Goal: Navigation & Orientation: Find specific page/section

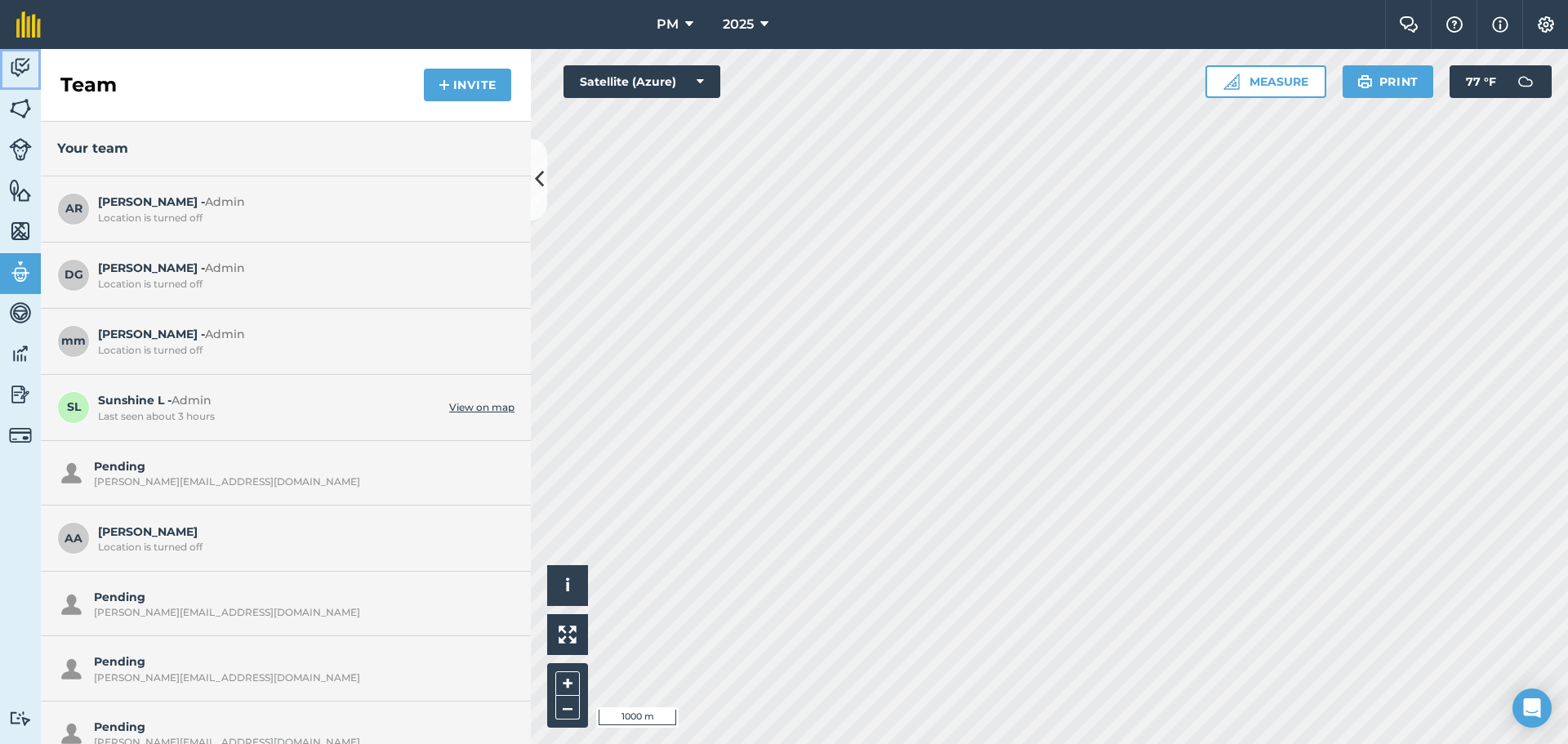
click at [14, 65] on img at bounding box center [21, 68] width 23 height 25
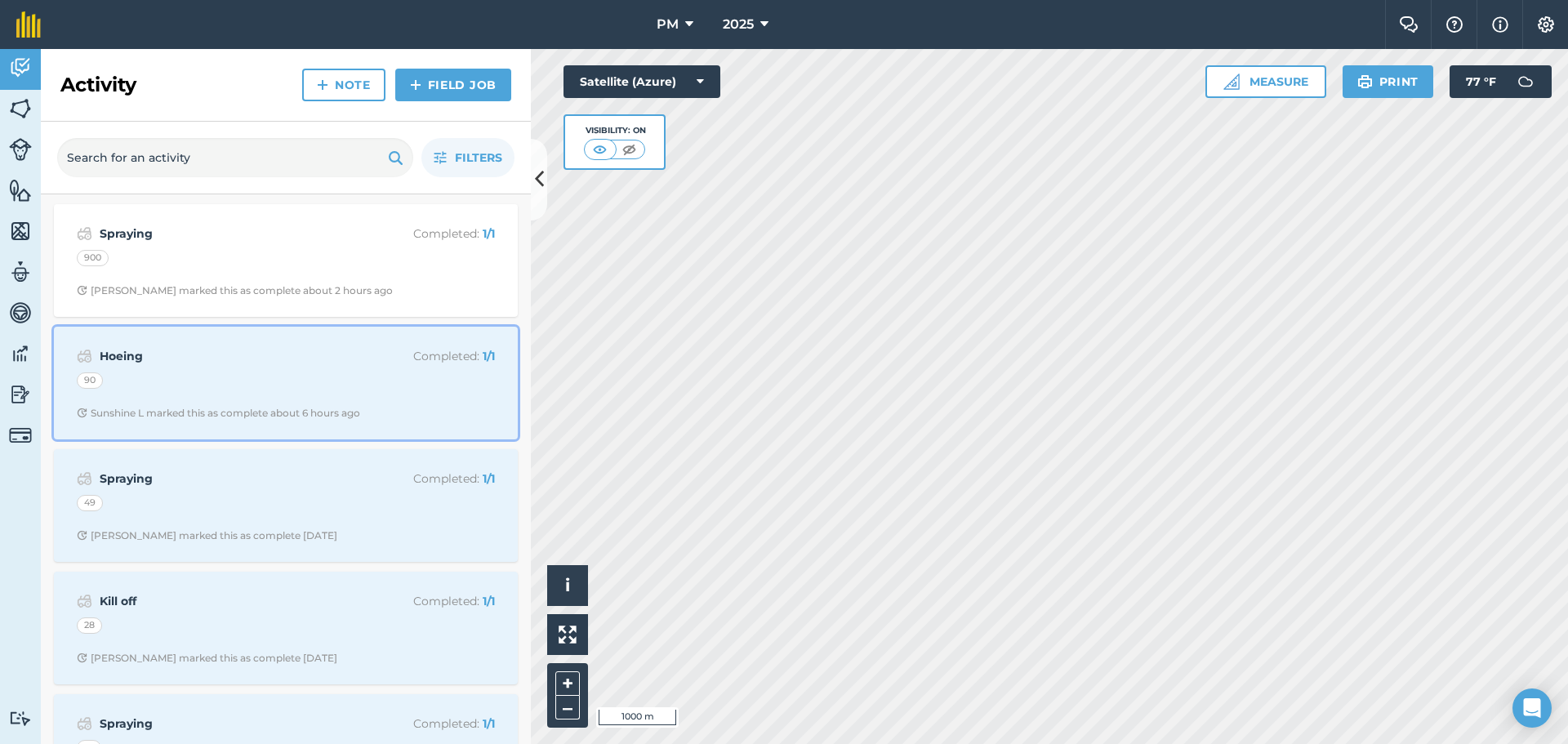
click at [88, 356] on img at bounding box center [84, 356] width 16 height 20
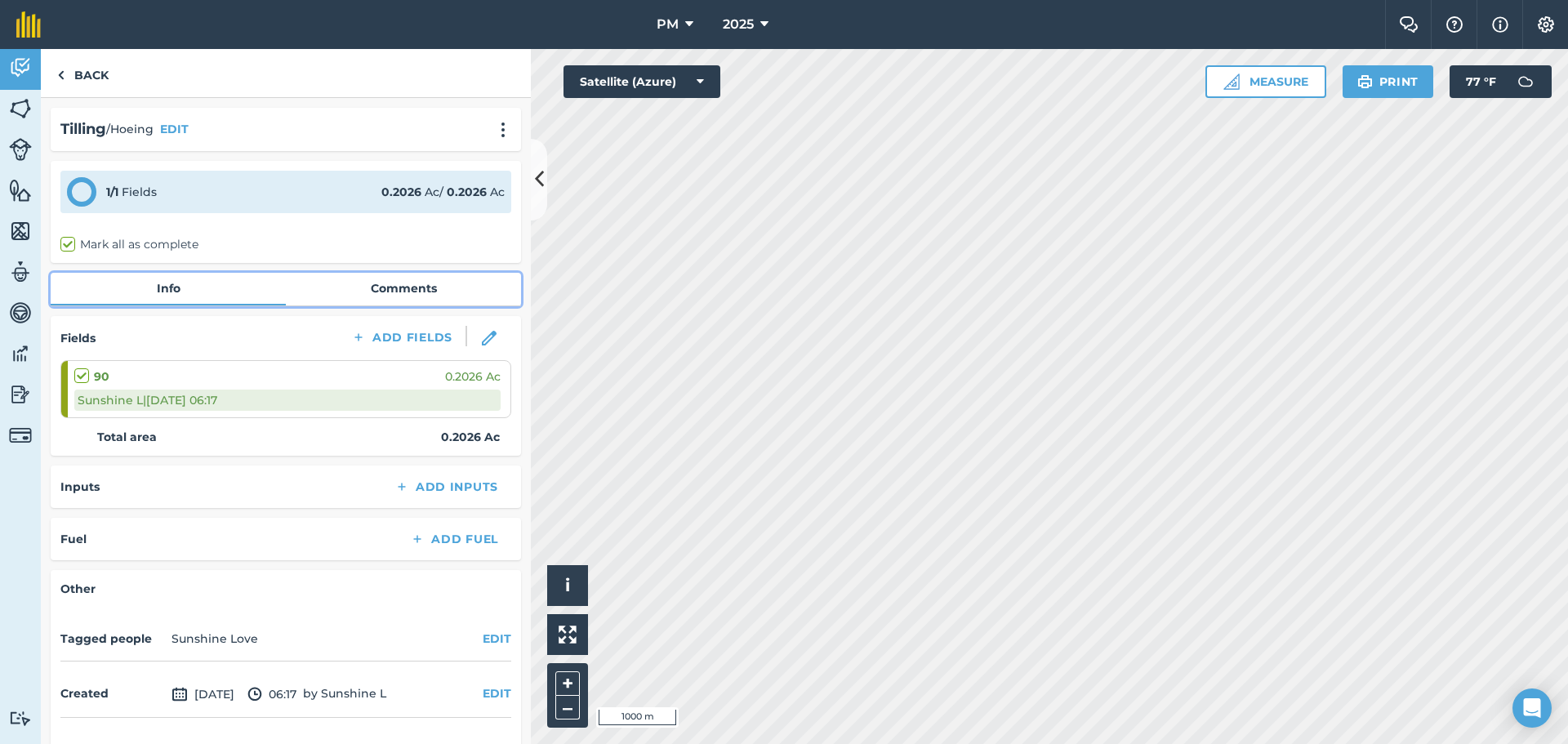
click at [170, 291] on link "Info" at bounding box center [168, 289] width 235 height 31
click at [107, 129] on span "/ Hoeing" at bounding box center [129, 129] width 47 height 18
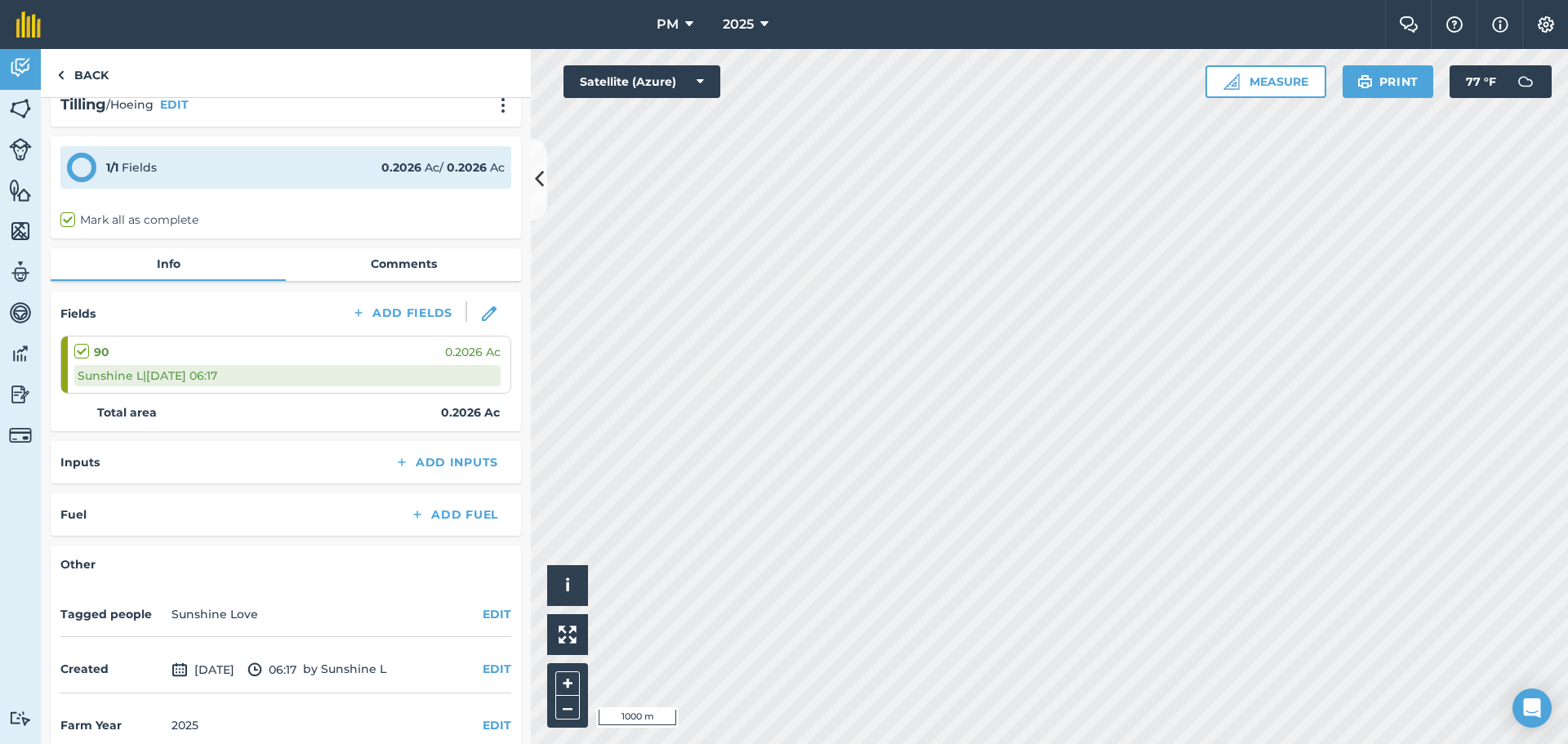
scroll to position [48, 0]
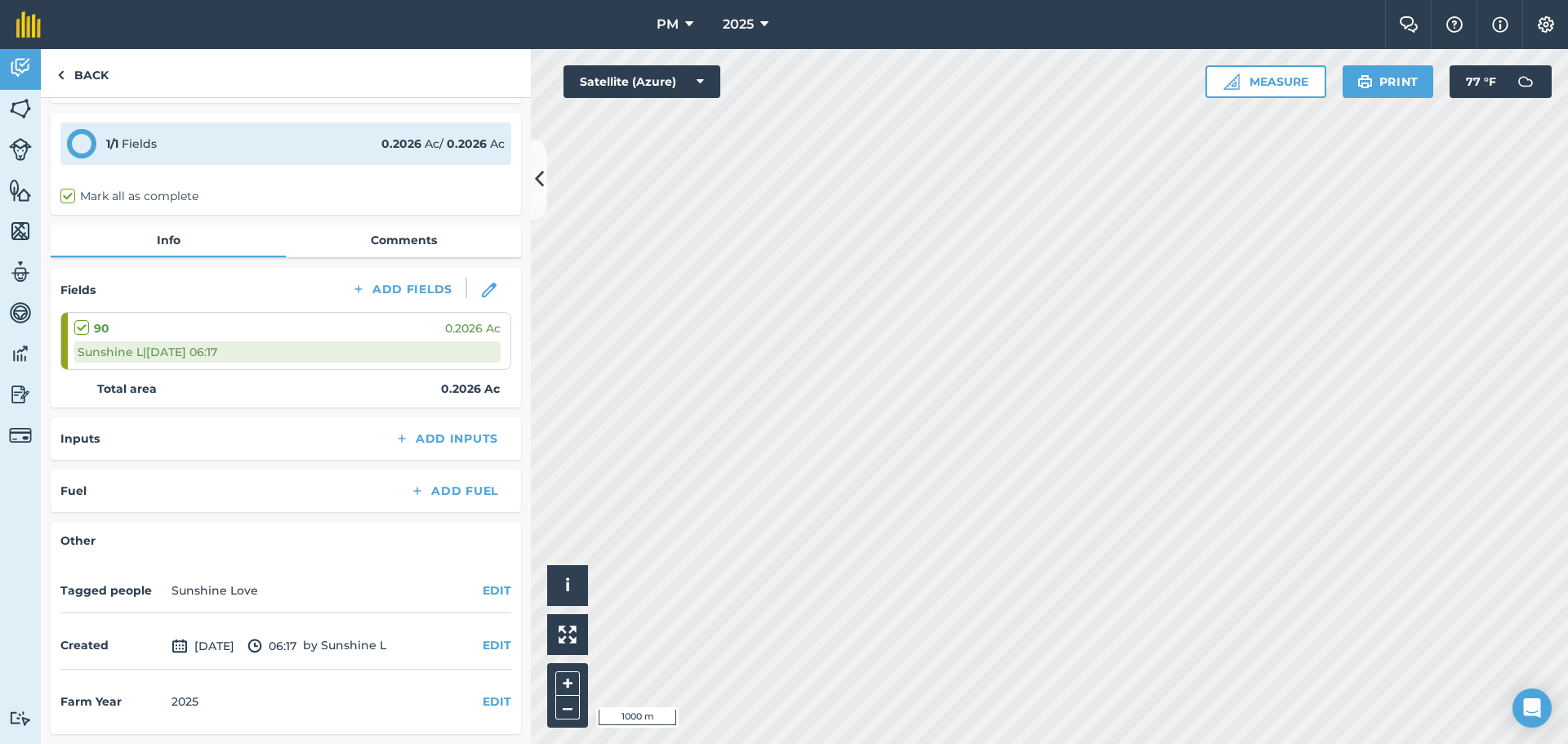
click at [479, 313] on div "90 0.2026 Ac Sunshine L | [DATE] 06:17" at bounding box center [288, 341] width 427 height 56
click at [122, 312] on div "90 0.2026 Ac Sunshine L | [DATE] 06:17" at bounding box center [288, 341] width 427 height 56
click at [102, 329] on strong "90" at bounding box center [102, 328] width 16 height 18
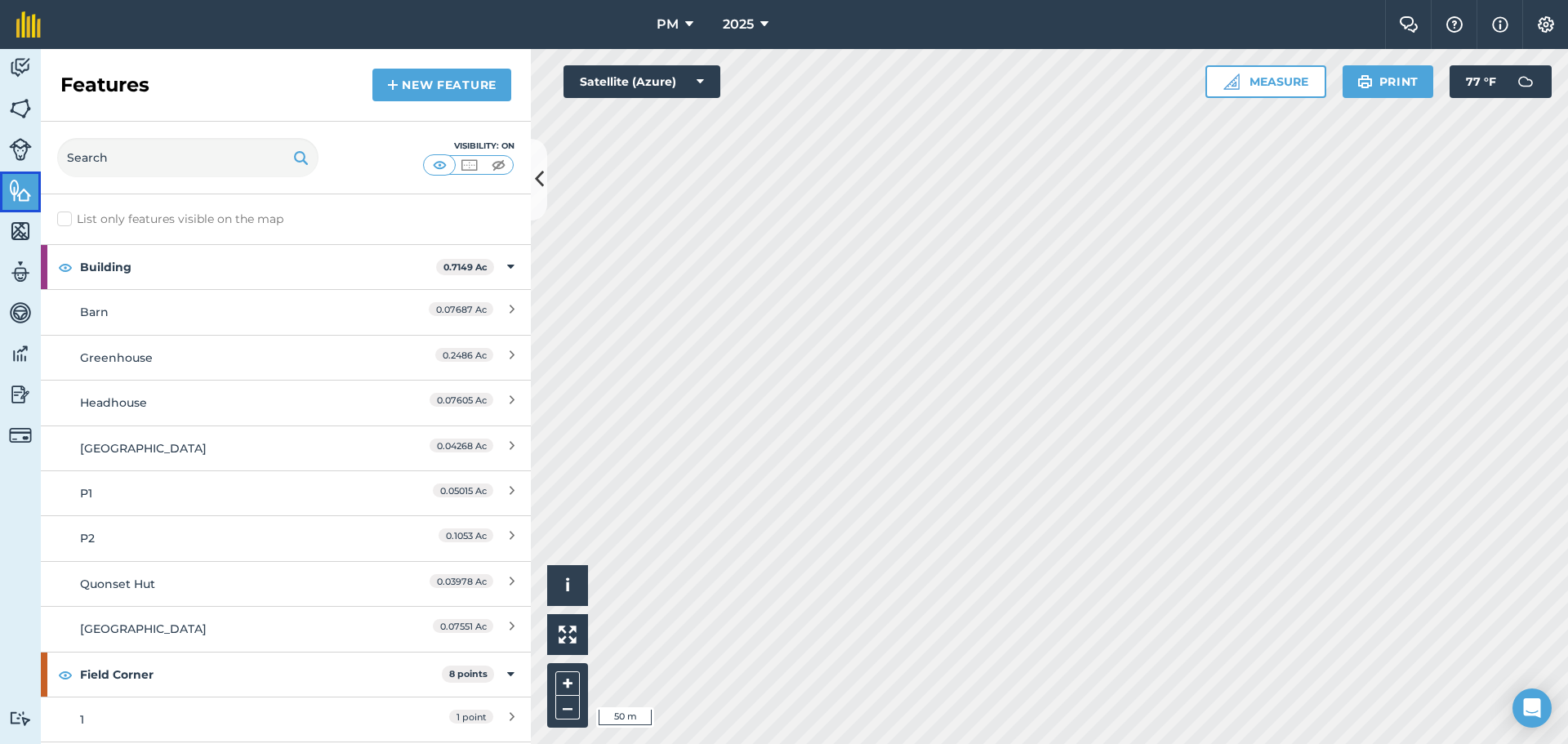
click at [8, 206] on link "Features" at bounding box center [20, 191] width 41 height 41
click at [23, 68] on img at bounding box center [21, 68] width 23 height 25
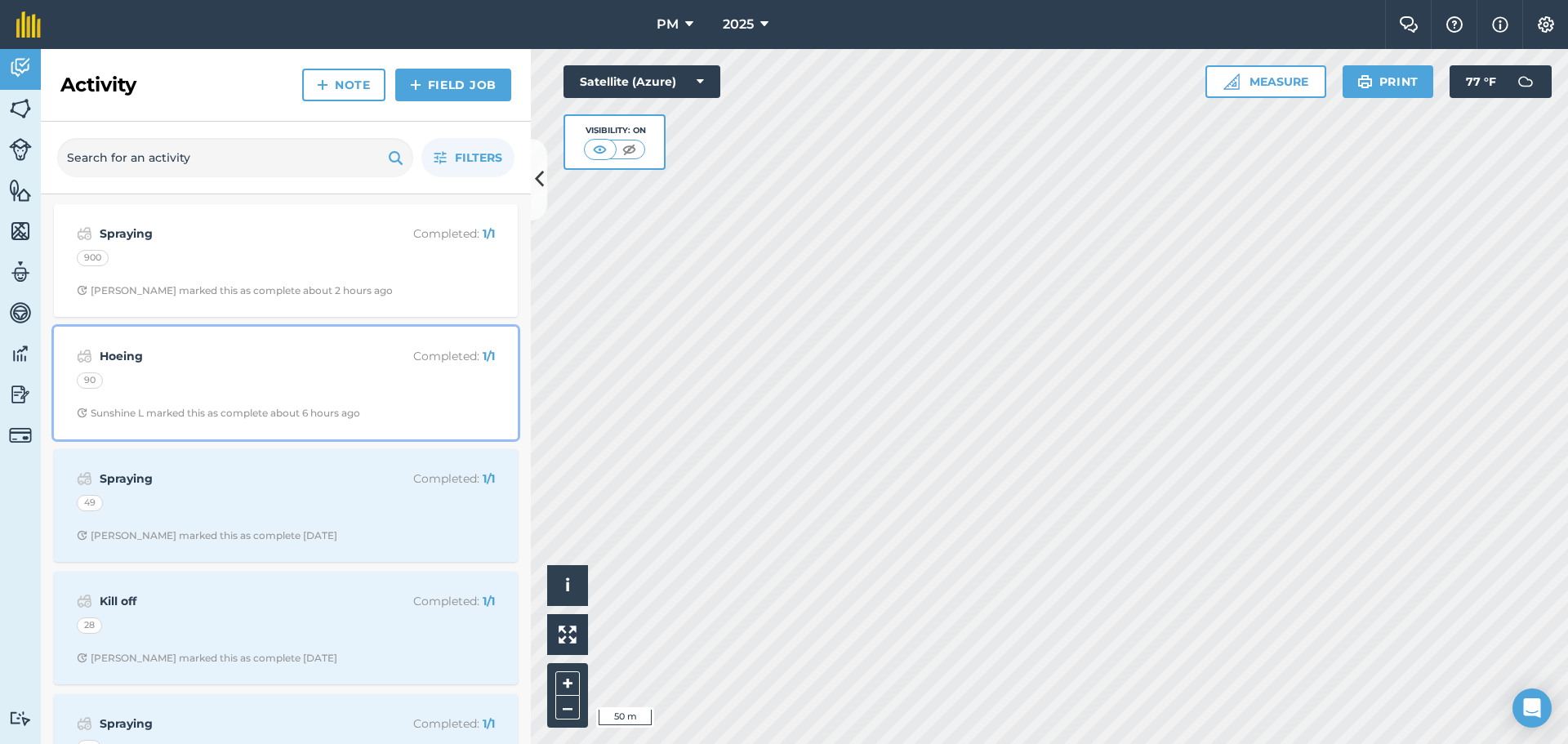
click at [223, 403] on div "Hoeing Completed : 1 / 1 90 Sunshine L marked this as complete about 6 hours ago" at bounding box center [285, 383] width 444 height 93
